Goal: Ask a question: Seek information or help from site administrators or community

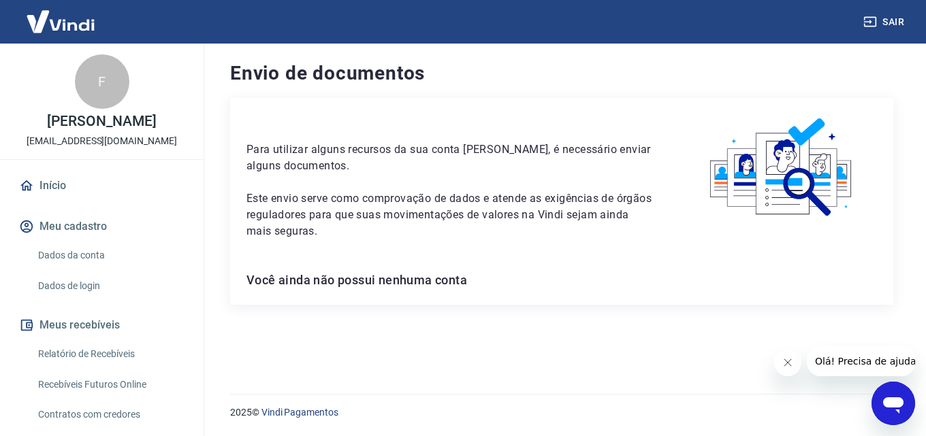
click at [838, 361] on span "Olá! Precisa de ajuda?" at bounding box center [867, 361] width 106 height 11
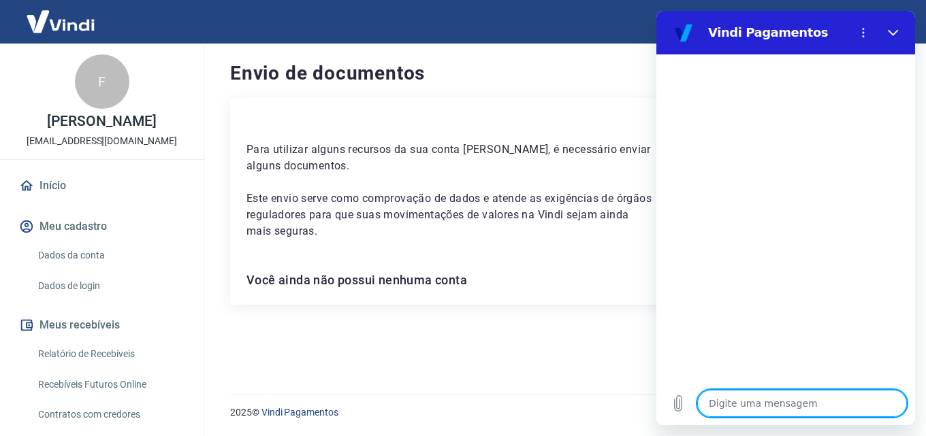
click at [763, 410] on textarea at bounding box center [802, 403] width 210 height 27
type textarea "o"
type textarea "x"
type textarea "ol"
type textarea "x"
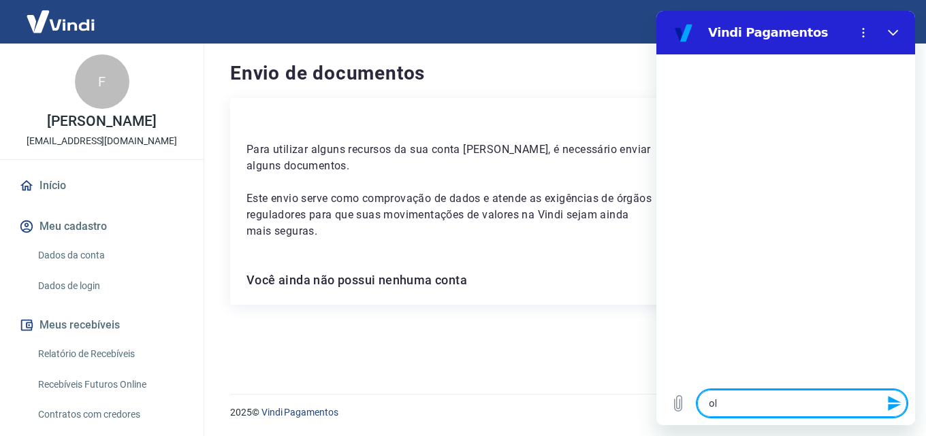
type textarea "ola"
type textarea "x"
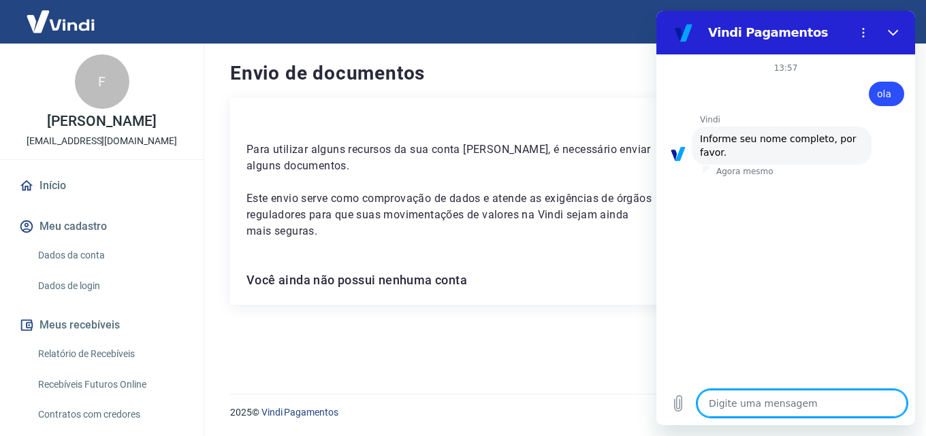
click at [749, 404] on textarea at bounding box center [802, 403] width 210 height 27
type textarea "f"
type textarea "x"
type textarea "fe"
type textarea "x"
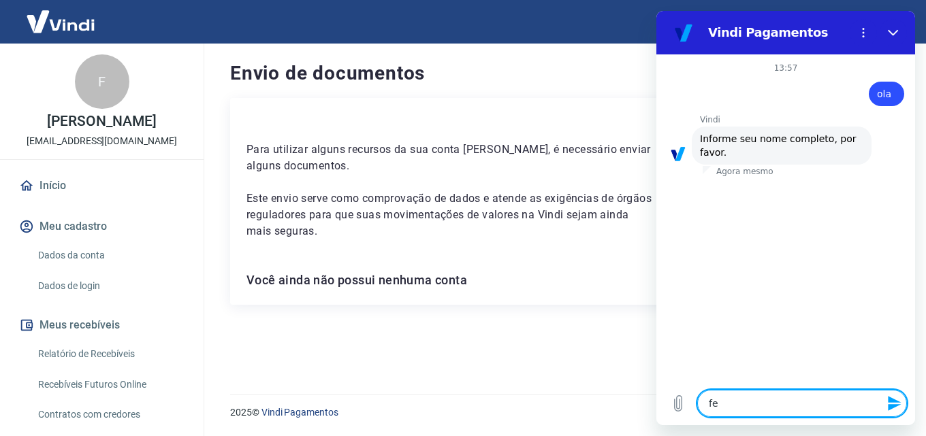
type textarea "fer"
type textarea "x"
type textarea "fern"
type textarea "x"
type textarea "ferna"
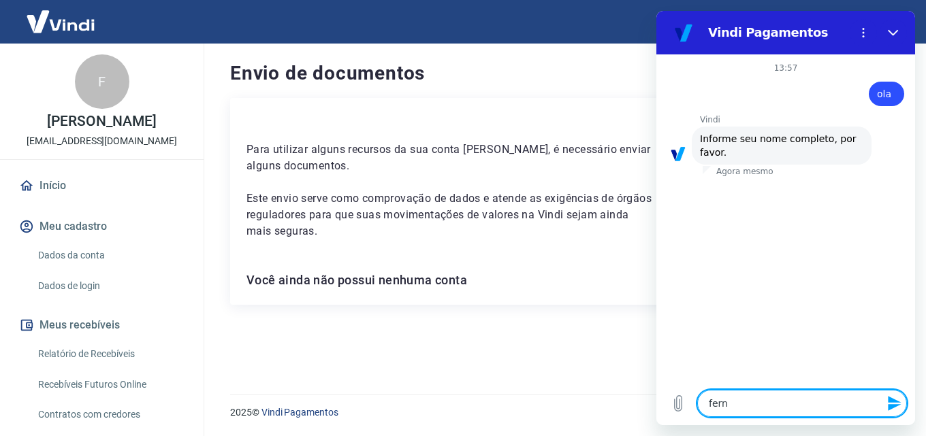
type textarea "x"
type textarea "fernan"
type textarea "x"
type textarea "[PERSON_NAME]"
type textarea "x"
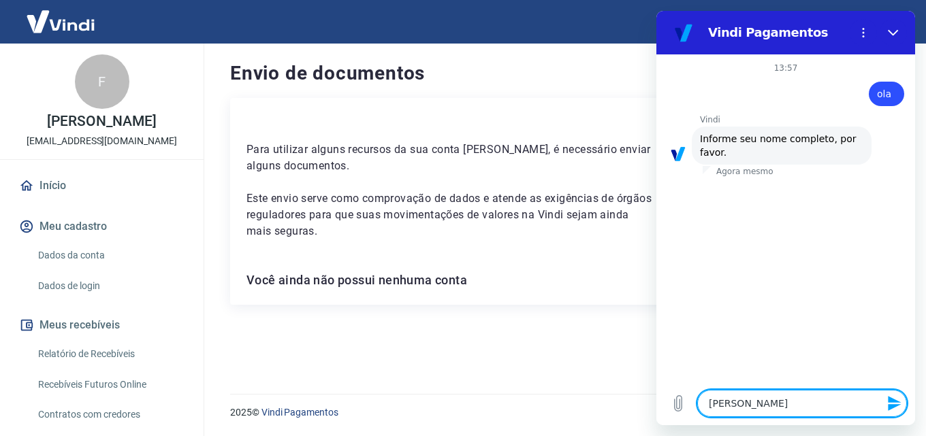
type textarea "fernandi"
type textarea "x"
type textarea "fernandi"
type textarea "x"
type textarea "[PERSON_NAME]"
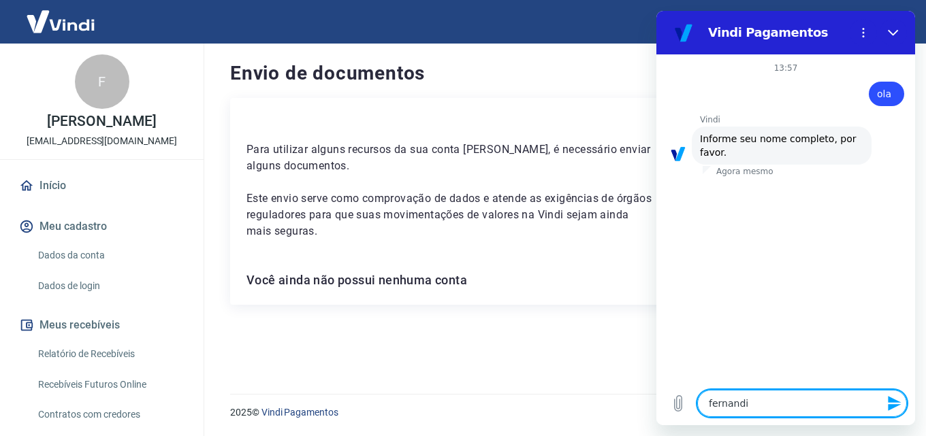
type textarea "x"
type textarea "fernandi"
type textarea "x"
type textarea "fernandi"
type textarea "x"
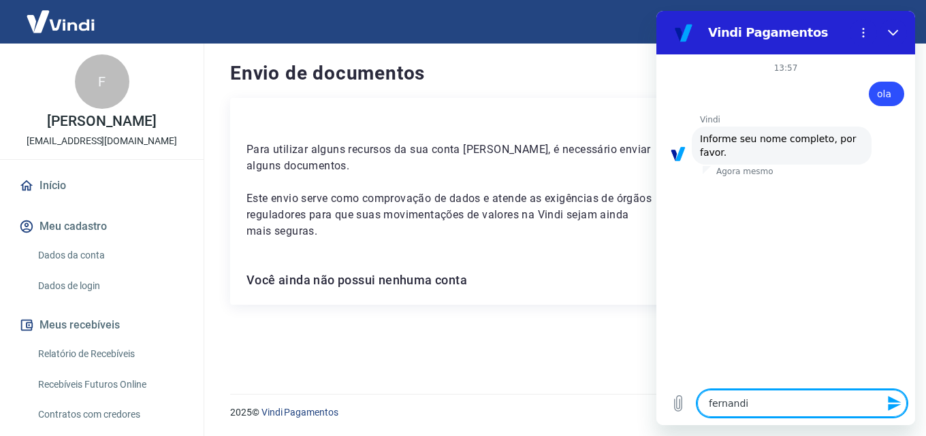
type textarea "[PERSON_NAME]"
type textarea "x"
type textarea "[PERSON_NAME]"
type textarea "x"
type textarea "[PERSON_NAME]"
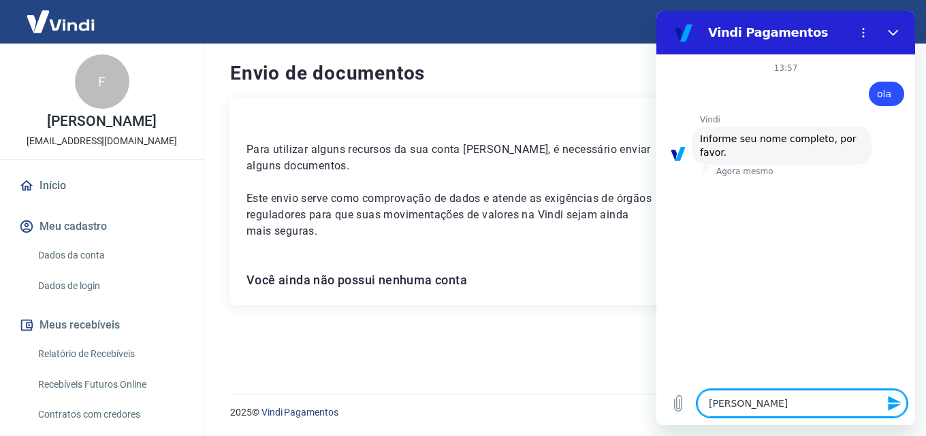
type textarea "x"
type textarea "[PERSON_NAME]"
type textarea "x"
type textarea "[PERSON_NAME]"
type textarea "x"
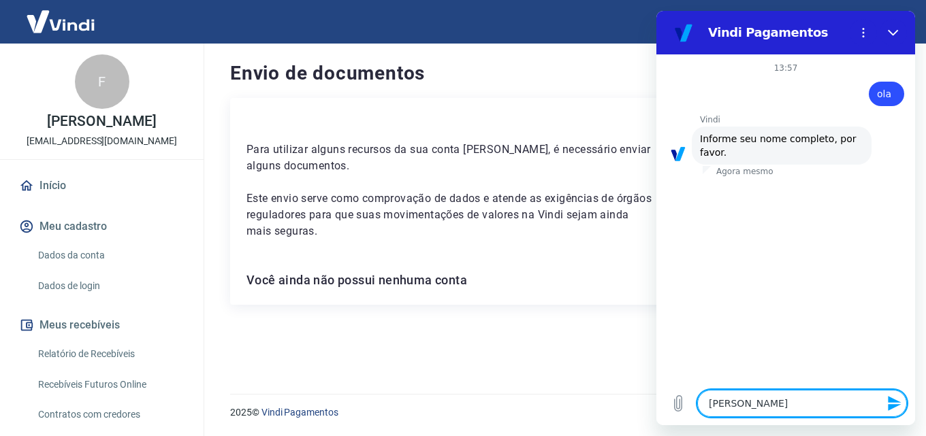
type textarea "[PERSON_NAME]"
type textarea "x"
type textarea "[PERSON_NAME]"
type textarea "x"
type textarea "[PERSON_NAME]"
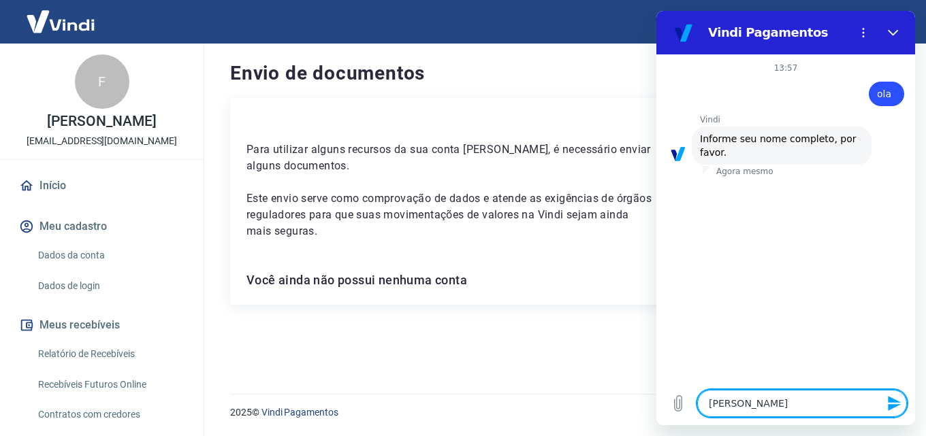
type textarea "x"
type textarea "[PERSON_NAME]"
type textarea "x"
type textarea "[PERSON_NAME] g"
type textarea "x"
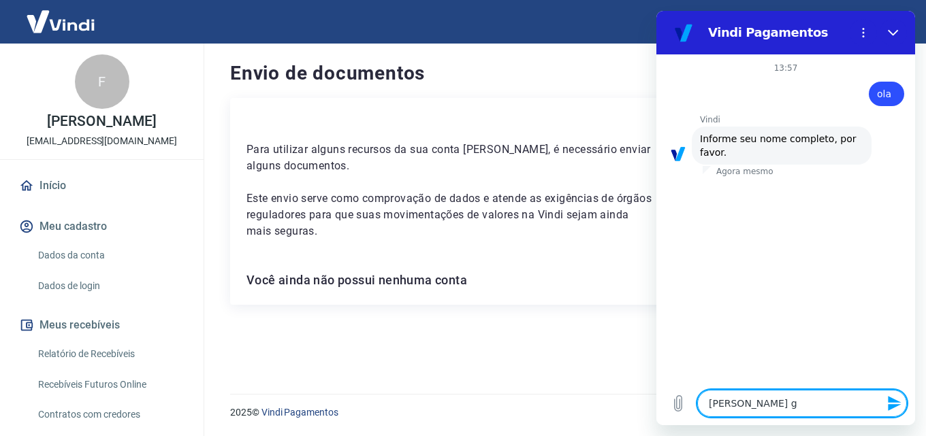
type textarea "[PERSON_NAME] ga"
type textarea "x"
type textarea "[PERSON_NAME] gam"
type textarea "x"
type textarea "[PERSON_NAME]"
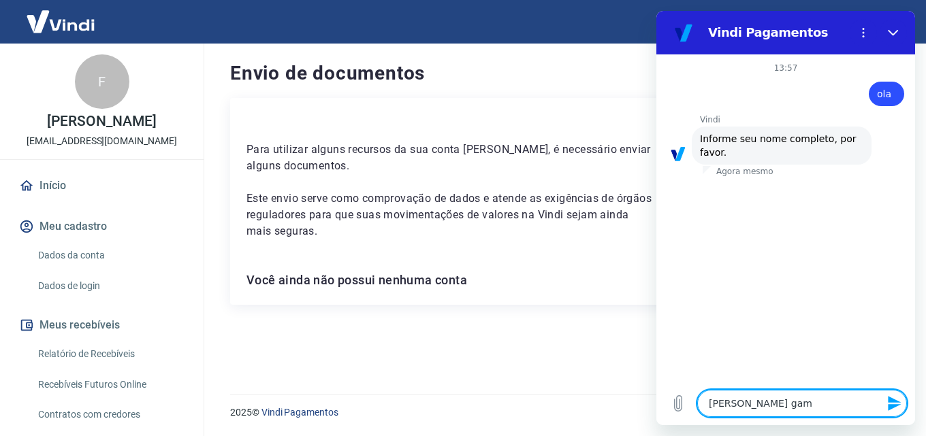
type textarea "x"
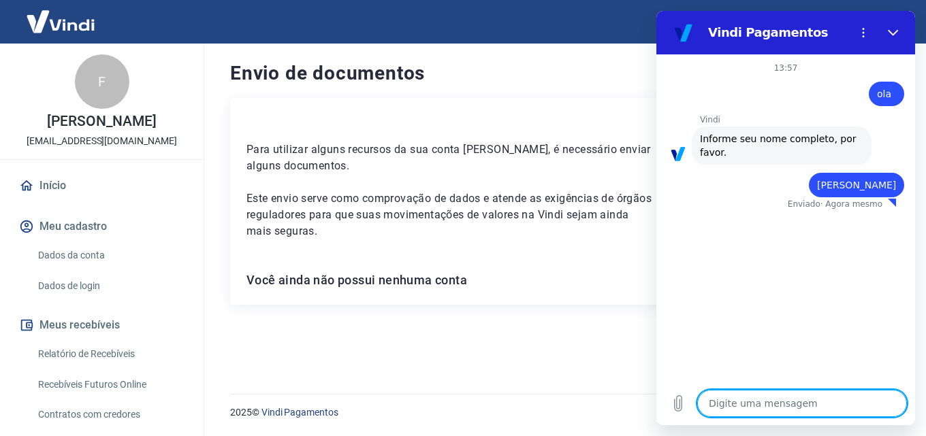
type textarea "x"
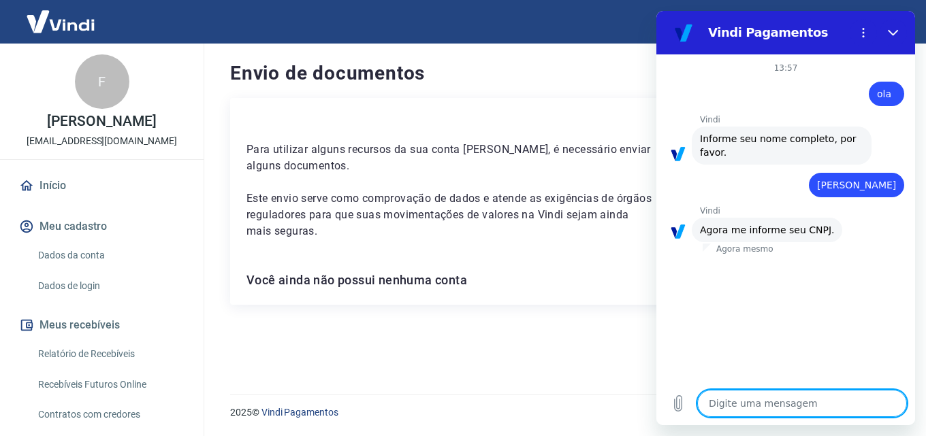
click at [758, 404] on textarea at bounding box center [802, 403] width 210 height 27
type textarea "3"
type textarea "x"
type textarea "33"
type textarea "x"
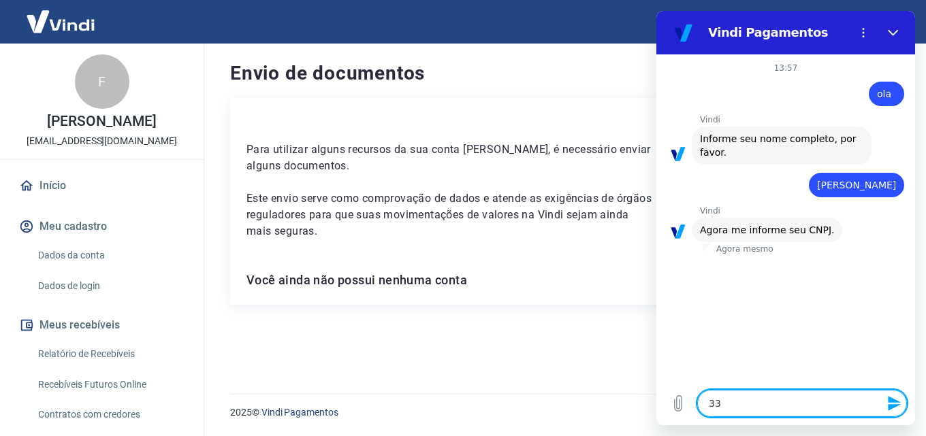
type textarea "336"
type textarea "x"
type textarea "3362"
type textarea "x"
type textarea "33629"
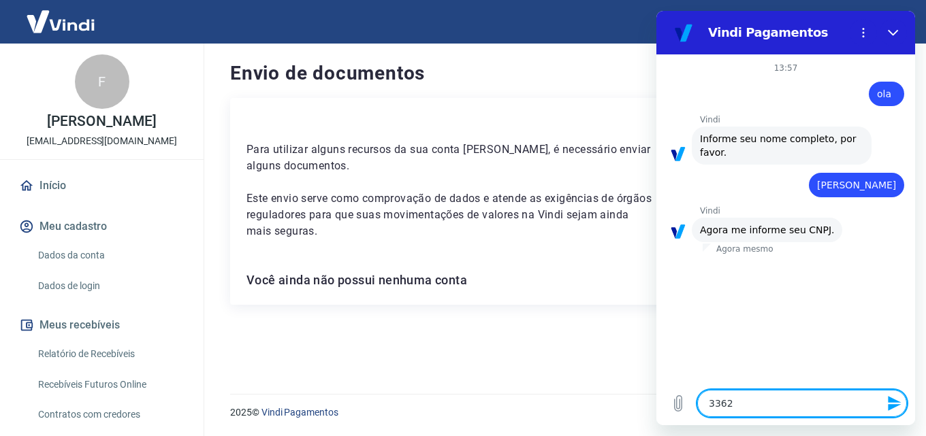
type textarea "x"
type textarea "336291"
type textarea "x"
type textarea "3362910"
type textarea "x"
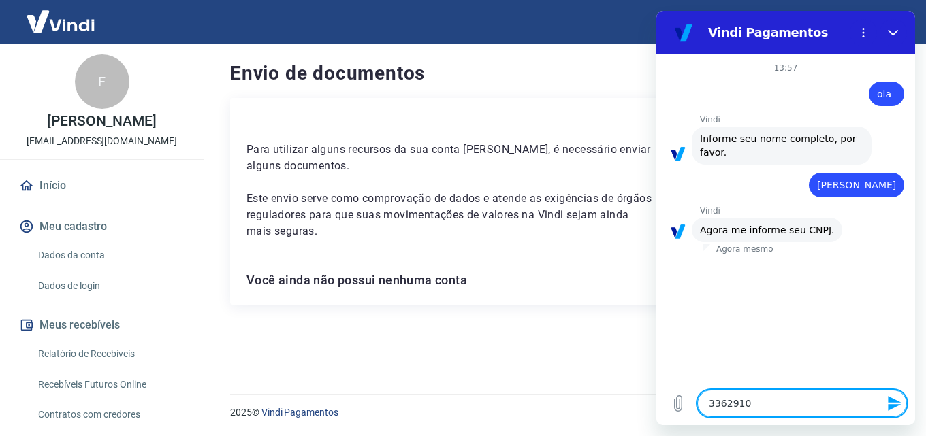
type textarea "33629105"
type textarea "x"
type textarea "336291050"
type textarea "x"
type textarea "3362910500"
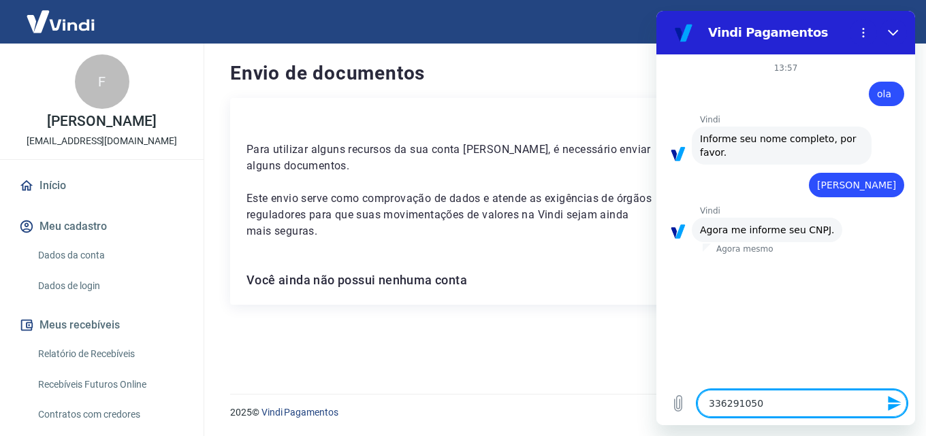
type textarea "x"
type textarea "33629105000"
type textarea "x"
type textarea "336291050001"
type textarea "x"
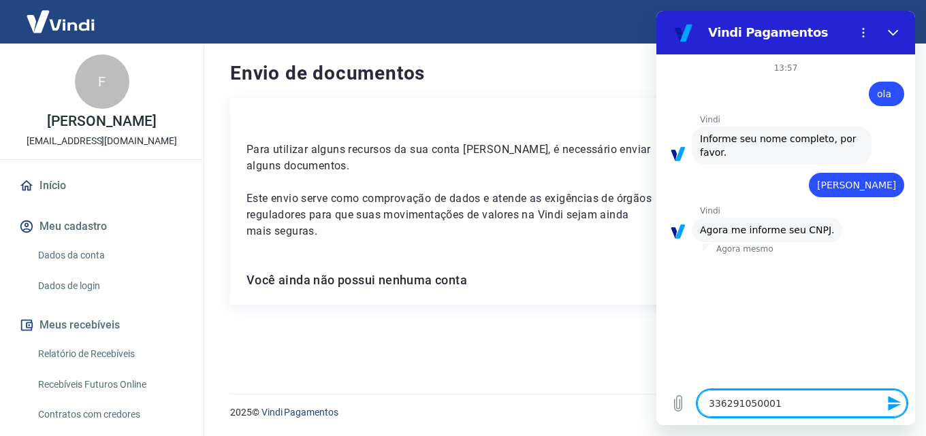
type textarea "3362910500016"
type textarea "x"
type textarea "33629105000163"
type textarea "x"
type textarea "33629105000163"
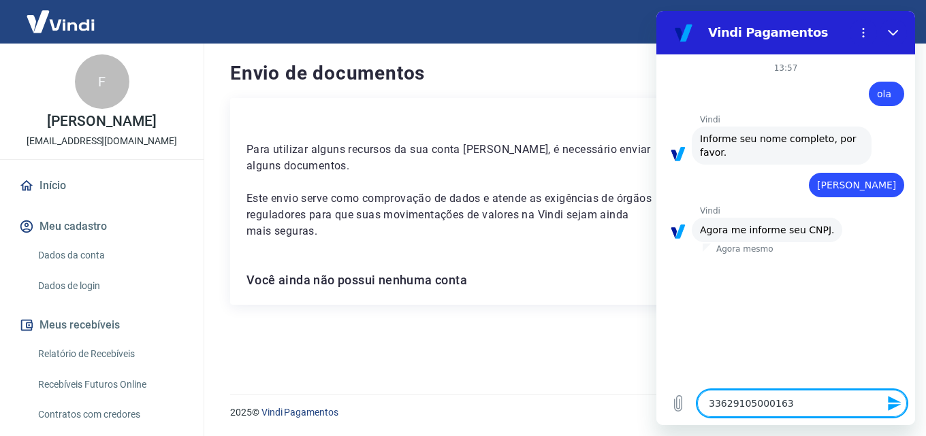
click at [890, 406] on icon "Enviar mensagem" at bounding box center [893, 403] width 13 height 15
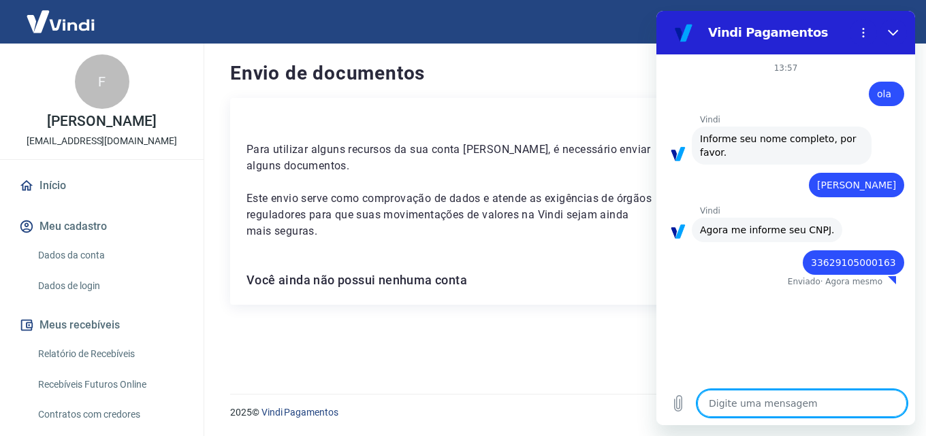
type textarea "x"
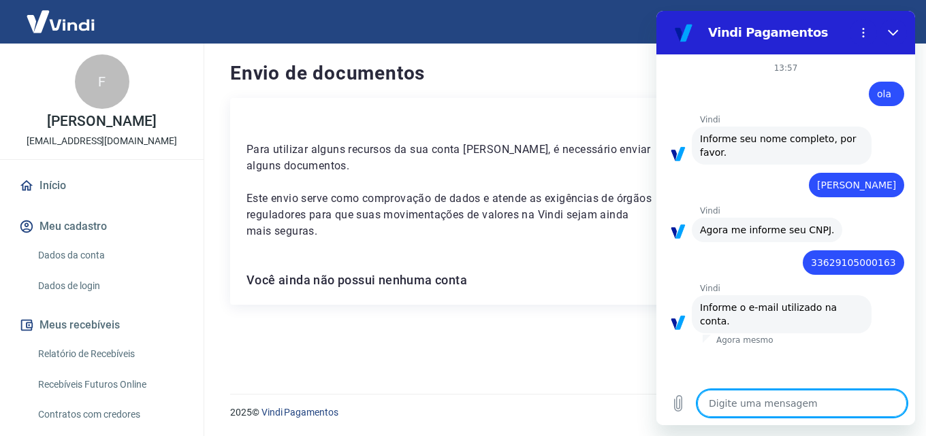
click at [755, 406] on textarea at bounding box center [802, 403] width 210 height 27
type textarea "j"
type textarea "x"
type textarea "ja"
type textarea "x"
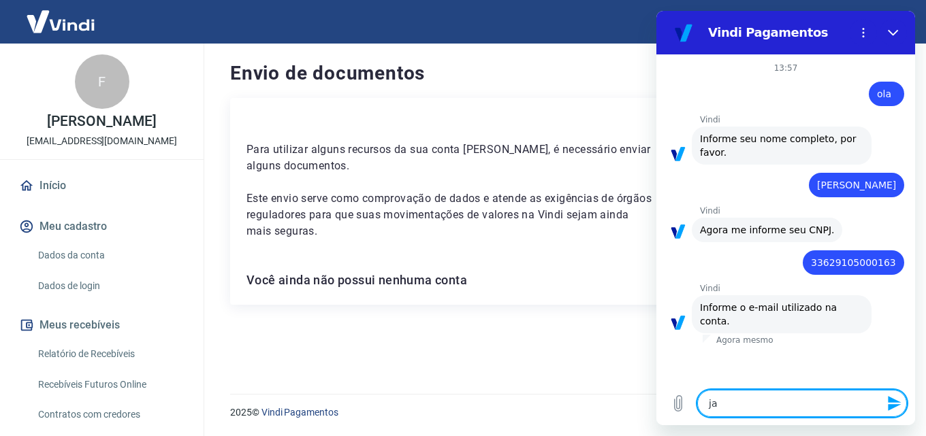
type textarea "jap"
type textarea "x"
type textarea "japa"
type textarea "x"
type textarea "japah"
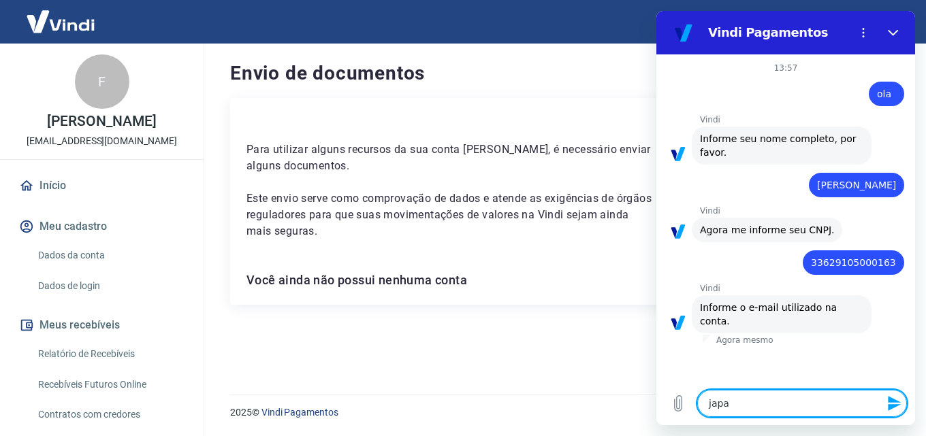
type textarea "x"
type textarea "japaho"
type textarea "x"
type textarea "japahom"
type textarea "x"
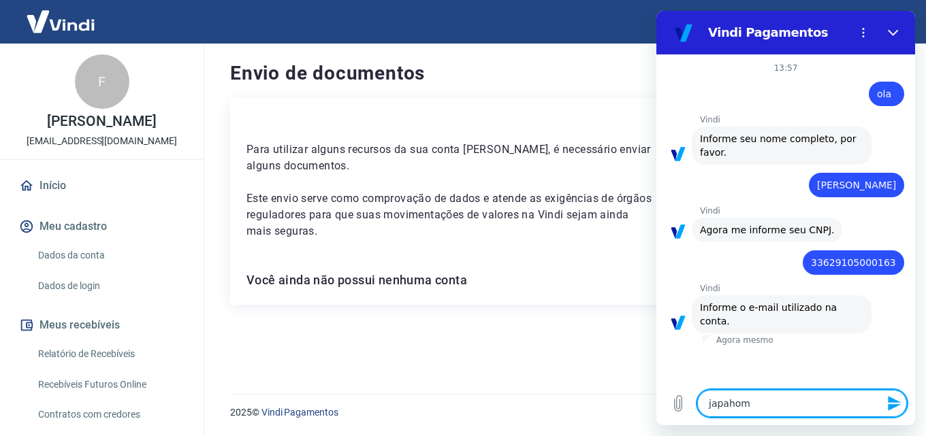
type textarea "japahomu"
type textarea "x"
type textarea "japahomu@"
type textarea "x"
type textarea "japahomu@g"
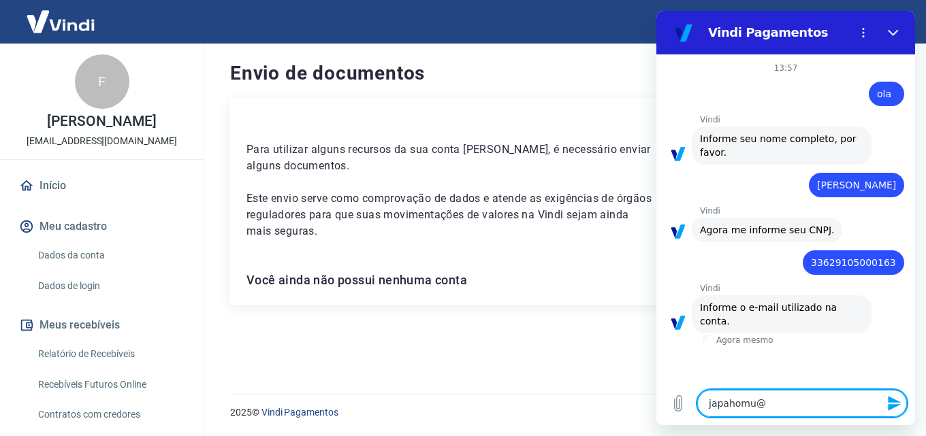
type textarea "x"
type textarea "japahomu@gm"
type textarea "x"
type textarea "japahomu@gma"
type textarea "x"
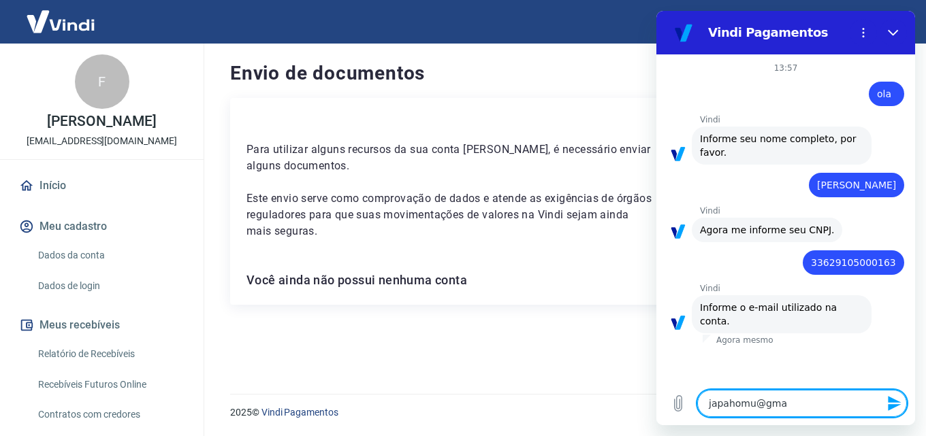
type textarea "japahomu@gmai"
type textarea "x"
type textarea "[EMAIL_ADDRESS]"
type textarea "x"
type textarea "[EMAIL_ADDRESS]."
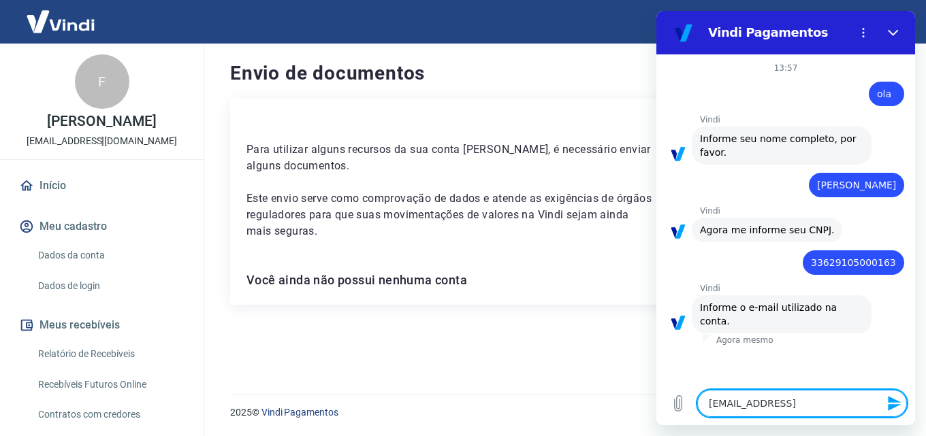
type textarea "x"
type textarea "japahomu@gmail.c"
type textarea "x"
type textarea "[EMAIL_ADDRESS][DOMAIN_NAME]"
type textarea "x"
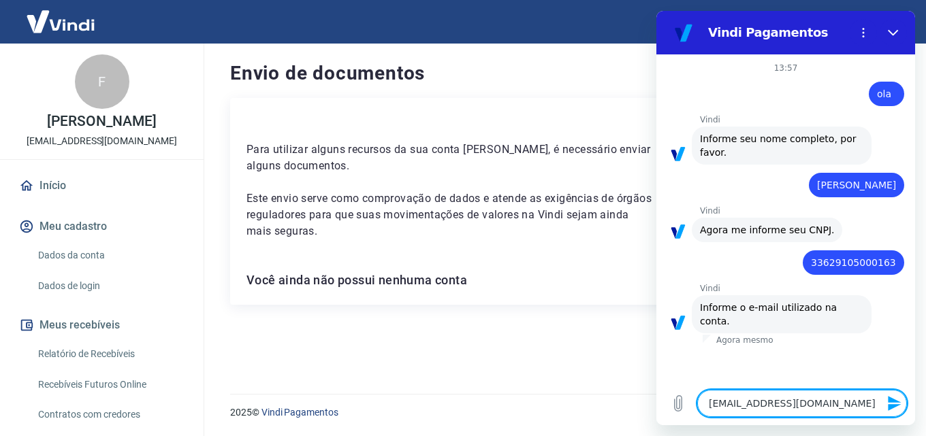
type textarea "[EMAIL_ADDRESS][DOMAIN_NAME]"
type textarea "x"
type textarea "[EMAIL_ADDRESS][DOMAIN_NAME]"
click at [889, 401] on icon "Enviar mensagem" at bounding box center [893, 403] width 13 height 15
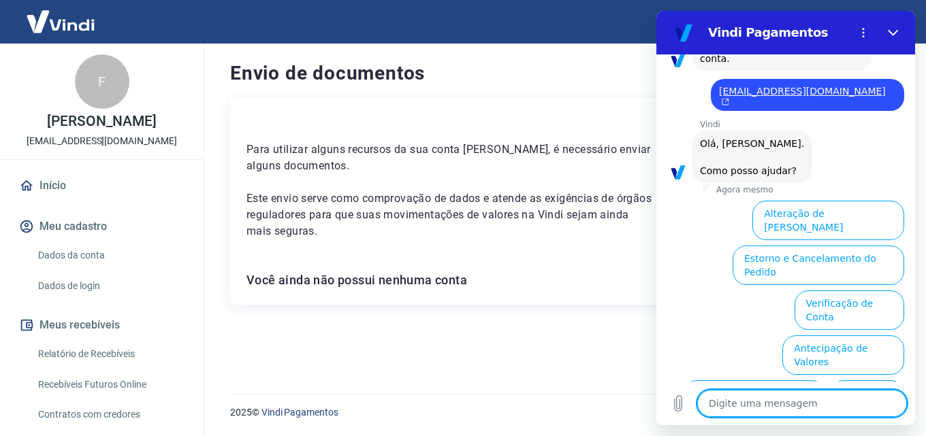
scroll to position [340, 0]
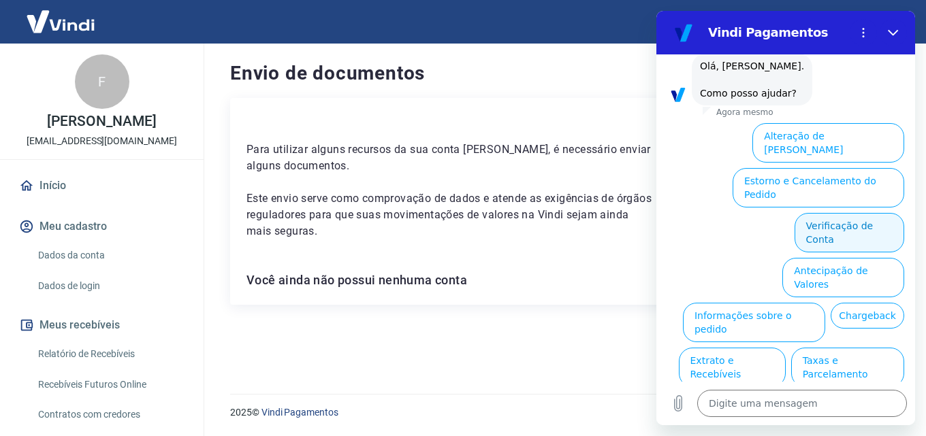
click at [840, 213] on button "Verificação de Conta" at bounding box center [849, 232] width 110 height 39
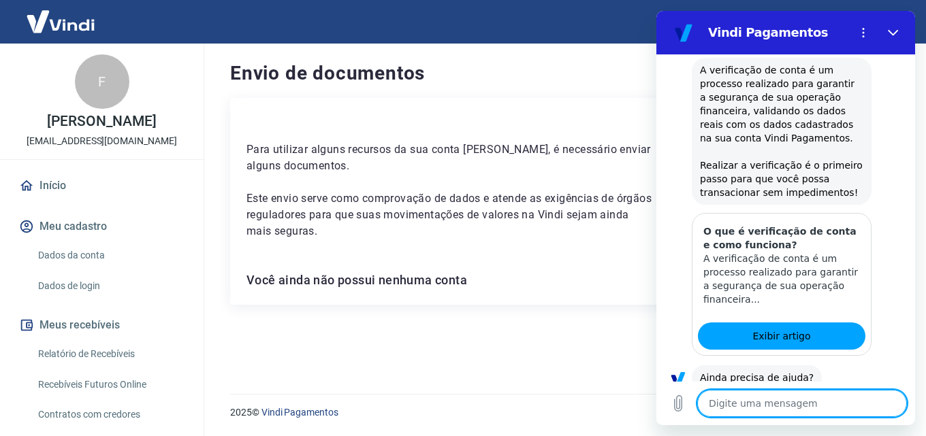
scroll to position [475, 0]
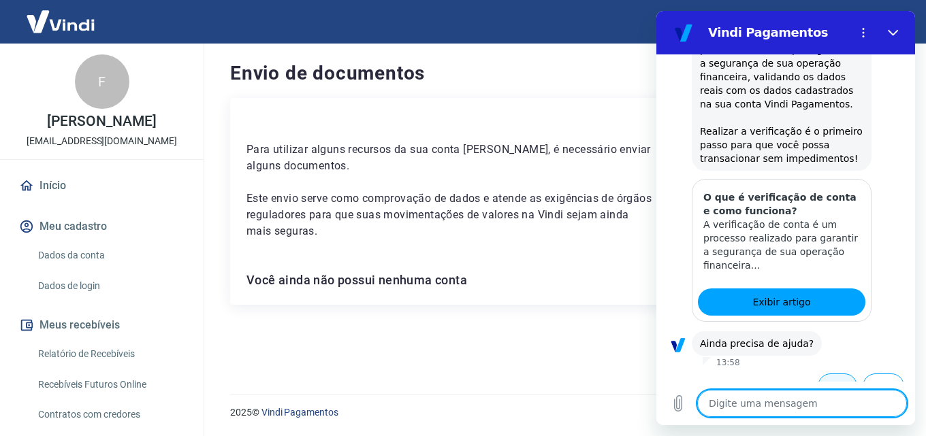
click at [821, 374] on button "Sim" at bounding box center [836, 387] width 39 height 26
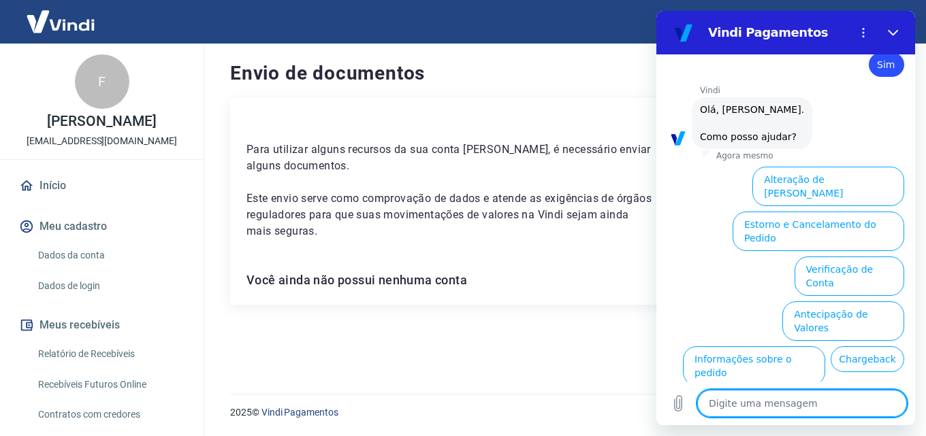
scroll to position [762, 0]
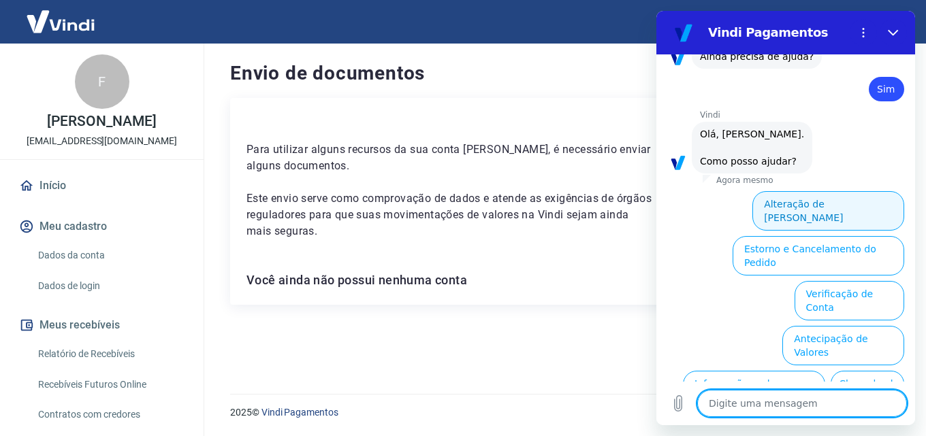
click at [823, 191] on button "Alteração de [PERSON_NAME]" at bounding box center [828, 210] width 152 height 39
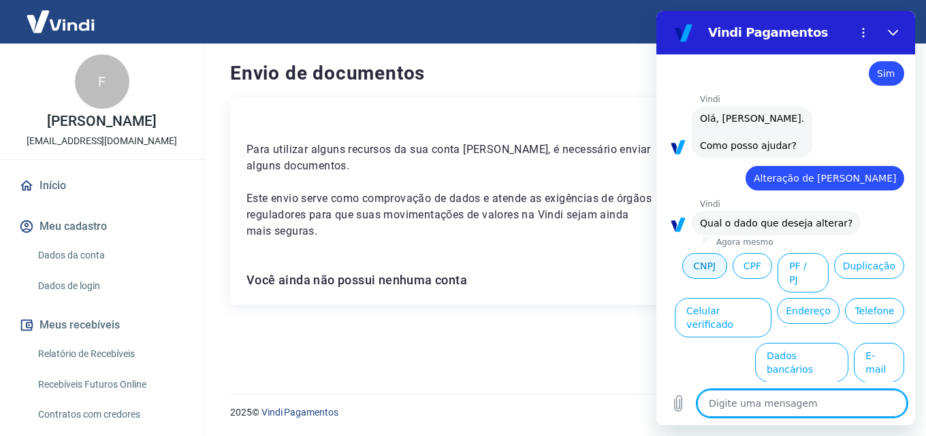
scroll to position [783, 0]
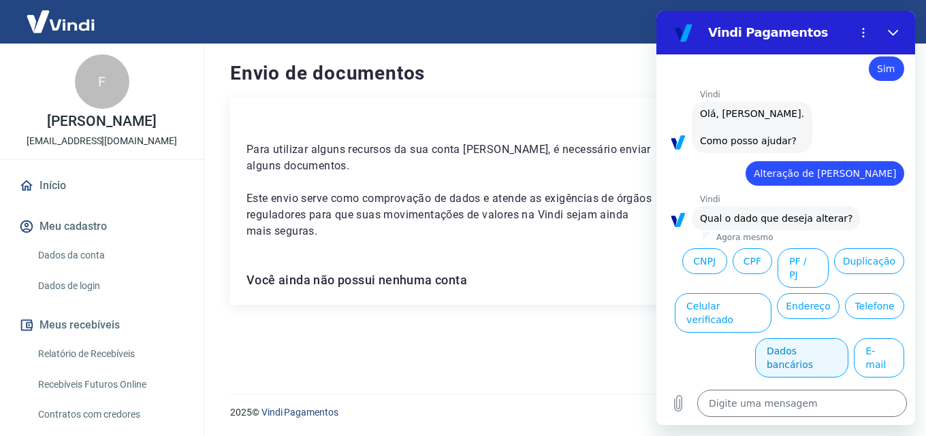
click at [801, 338] on button "Dados bancários" at bounding box center [801, 357] width 93 height 39
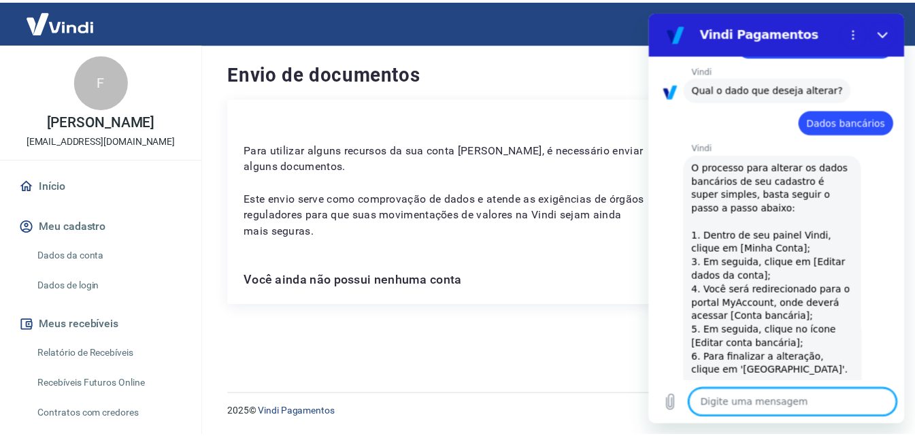
scroll to position [844, 0]
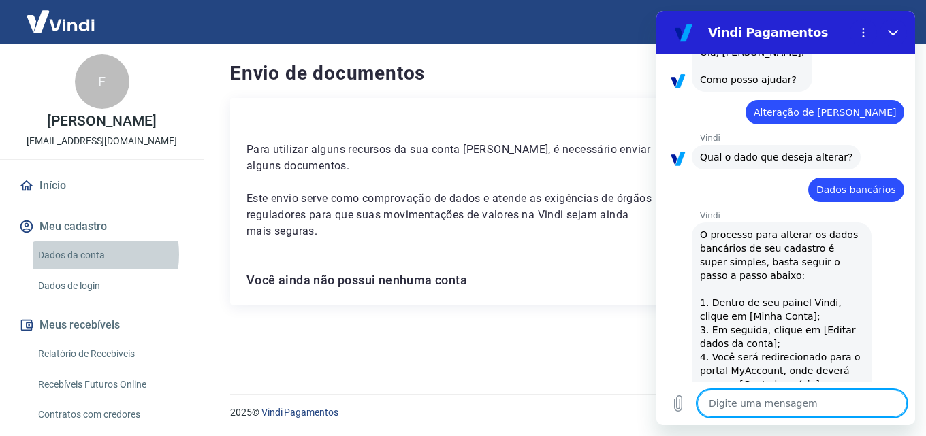
click at [76, 255] on link "Dados da conta" at bounding box center [110, 256] width 154 height 28
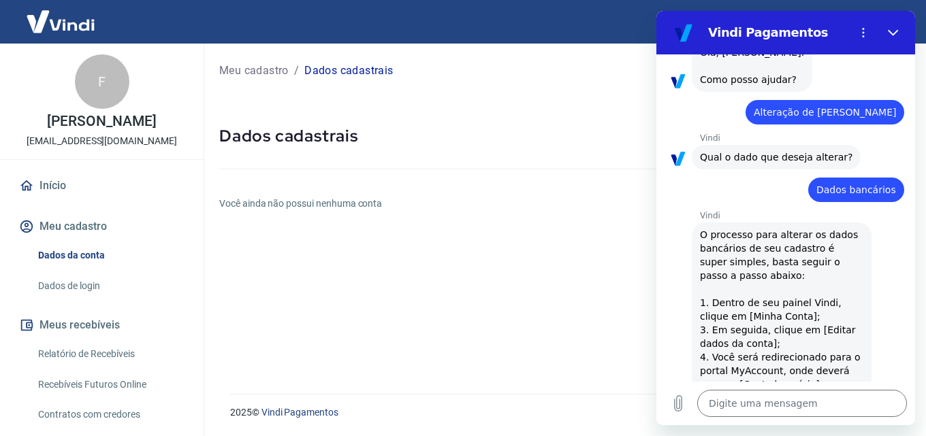
click at [276, 203] on h6 "Você ainda não possui nenhuma conta" at bounding box center [564, 204] width 690 height 14
click at [338, 69] on p "Dados cadastrais" at bounding box center [348, 71] width 88 height 16
drag, startPoint x: 259, startPoint y: 69, endPoint x: 98, endPoint y: 142, distance: 176.3
click at [258, 70] on p "Meu cadastro" at bounding box center [253, 71] width 69 height 16
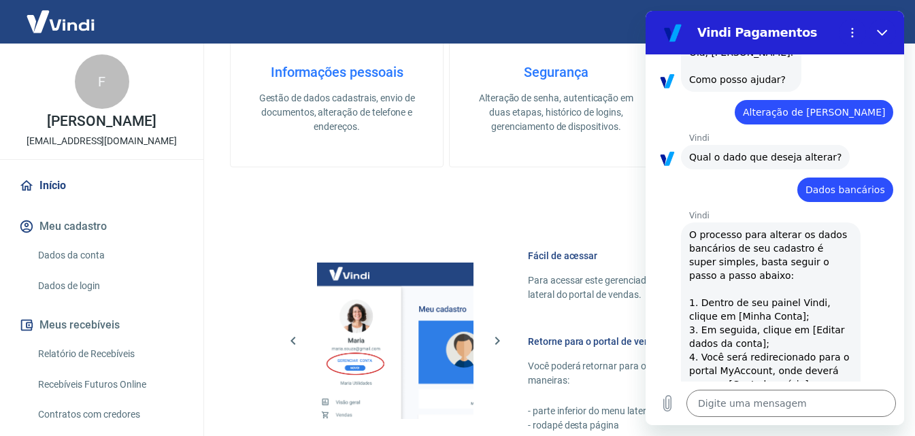
click at [54, 183] on link "Início" at bounding box center [101, 186] width 171 height 30
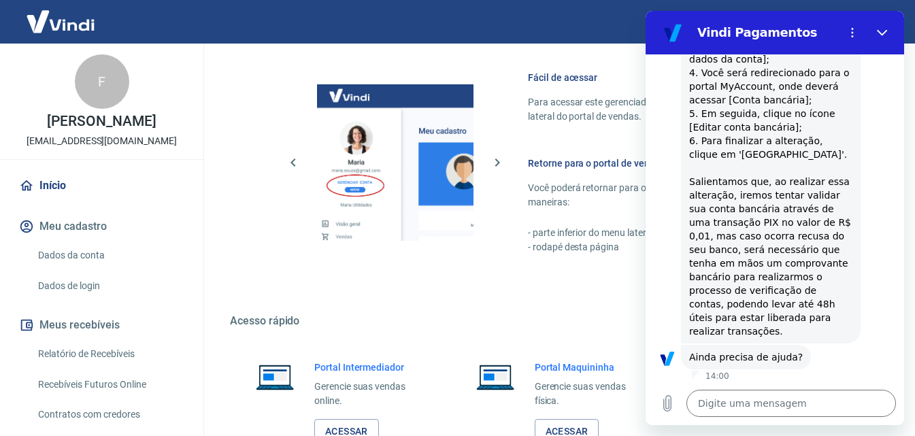
scroll to position [821, 0]
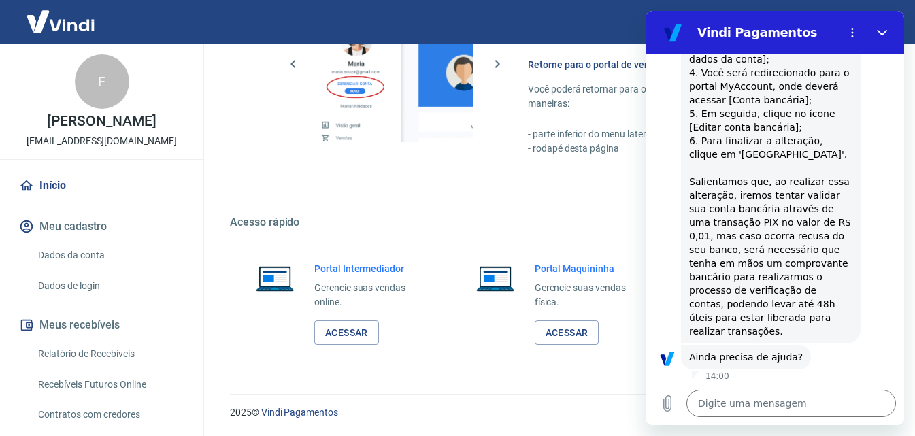
drag, startPoint x: 890, startPoint y: 359, endPoint x: 870, endPoint y: 370, distance: 22.5
click at [887, 382] on div "Sim Não" at bounding box center [775, 399] width 259 height 34
click at [870, 387] on button "Não" at bounding box center [873, 400] width 42 height 26
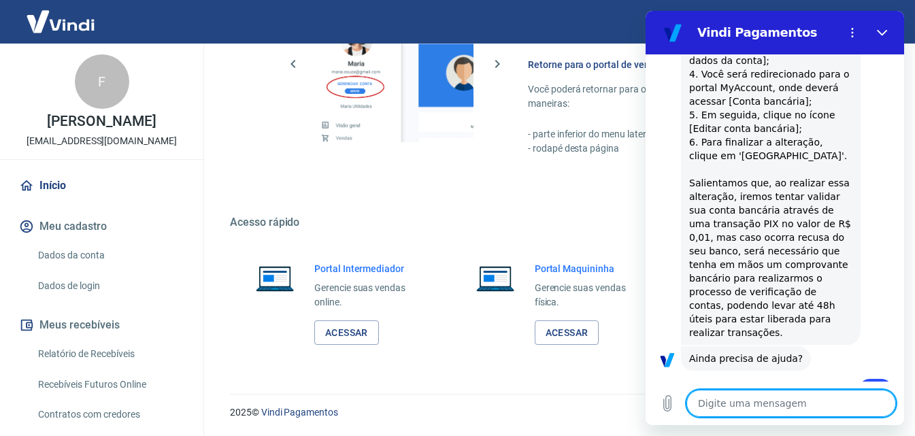
scroll to position [1130, 0]
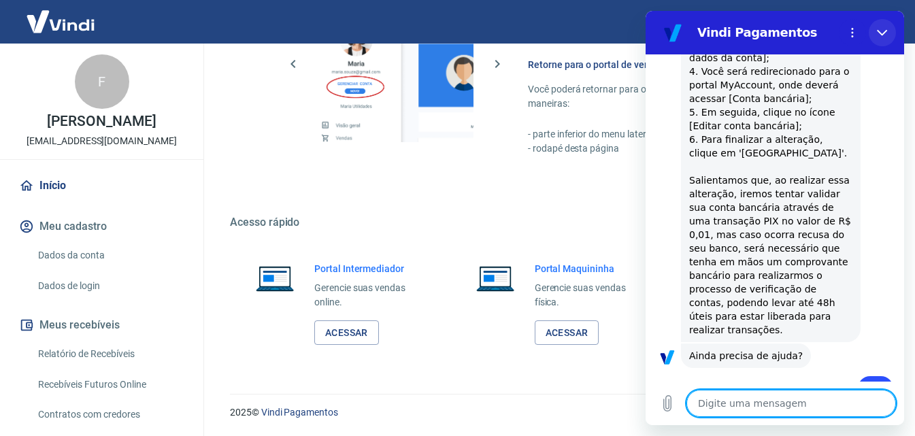
click at [884, 24] on button "Fechar" at bounding box center [882, 32] width 27 height 27
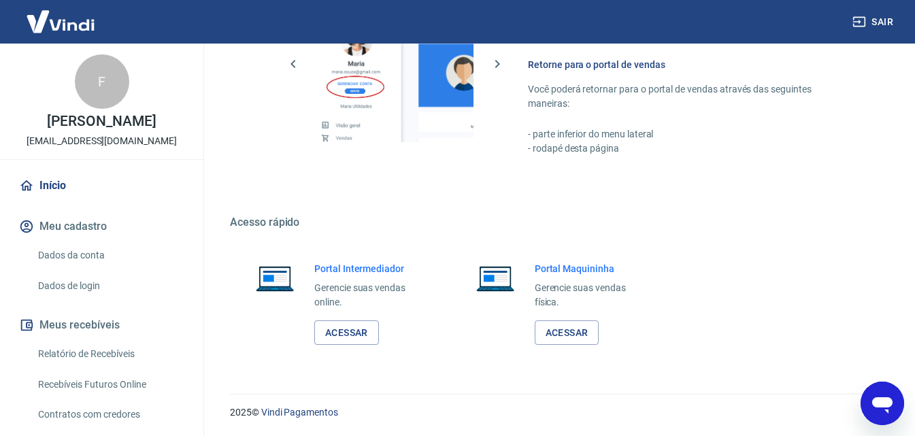
scroll to position [0, 0]
click at [873, 397] on icon "Abrir janela de mensagens, 1 mensagem não lida" at bounding box center [882, 403] width 24 height 24
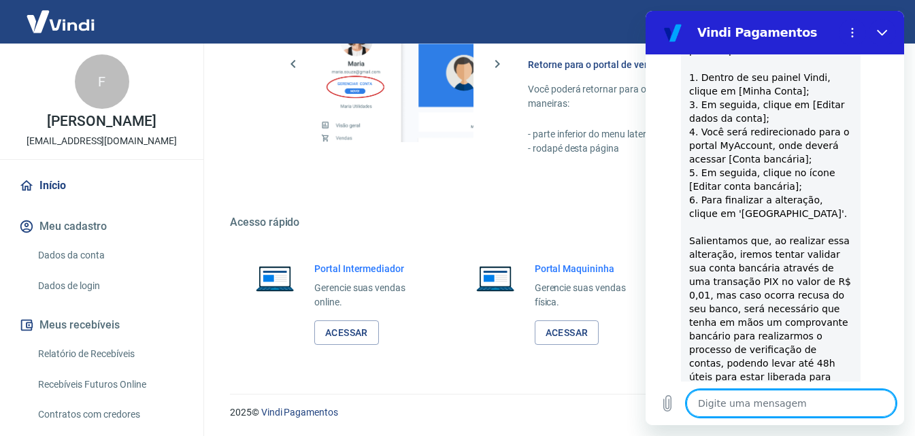
scroll to position [1068, 0]
click at [878, 35] on icon "Fechar" at bounding box center [882, 32] width 11 height 11
type textarea "x"
